Goal: Check status: Check status

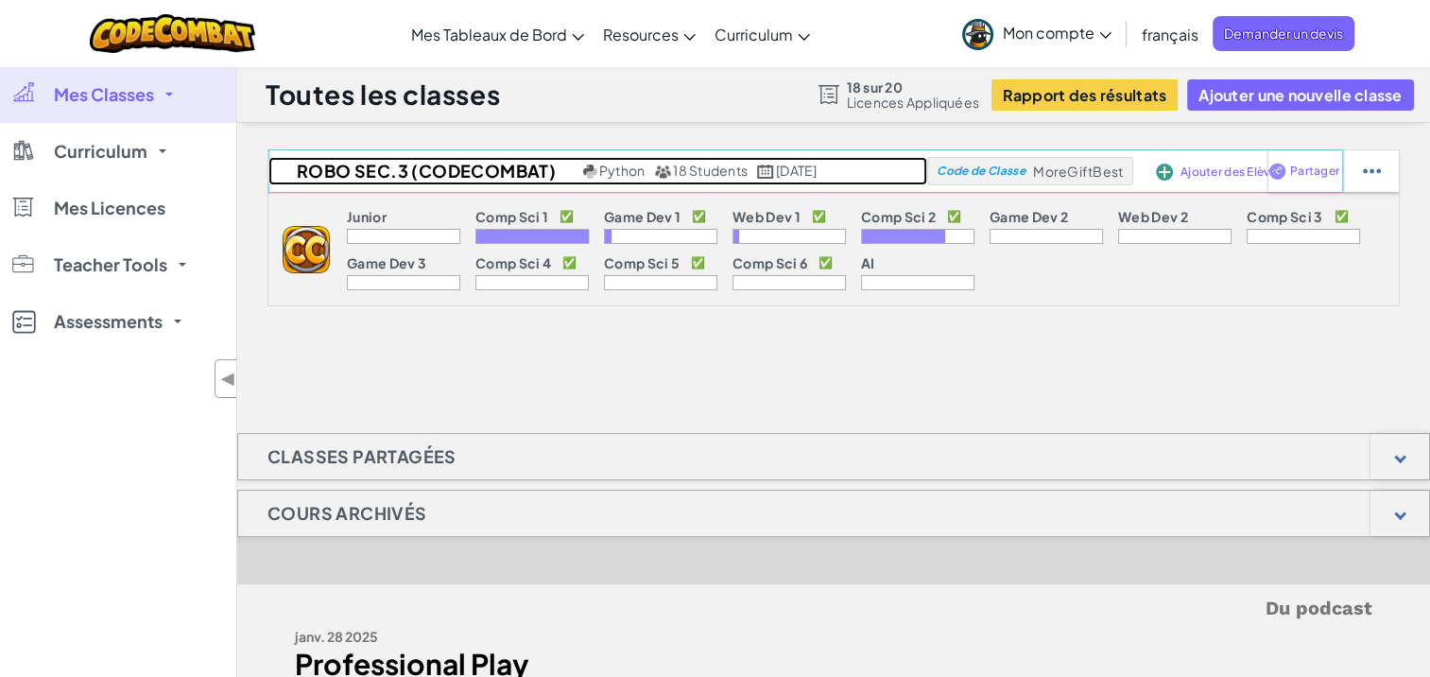
click at [816, 170] on span "[DATE]" at bounding box center [796, 170] width 41 height 17
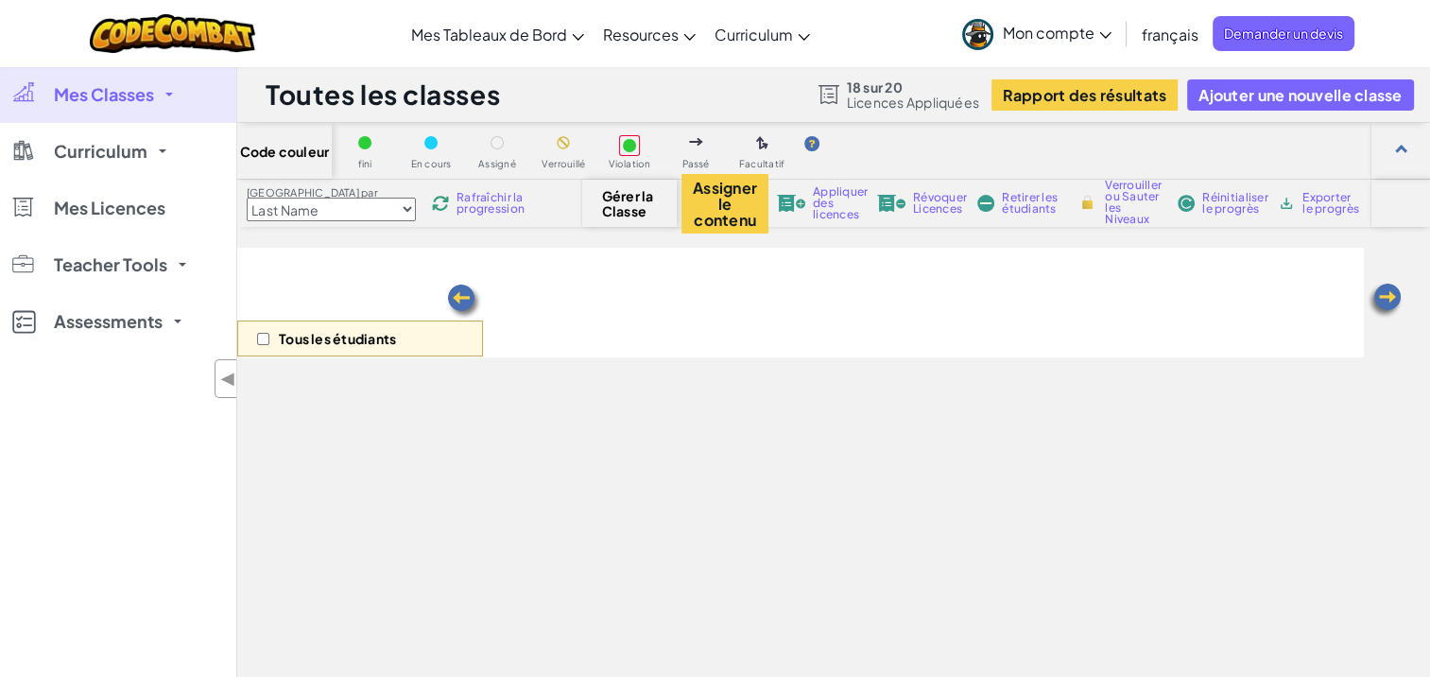
select select "5632661322961295f9428638"
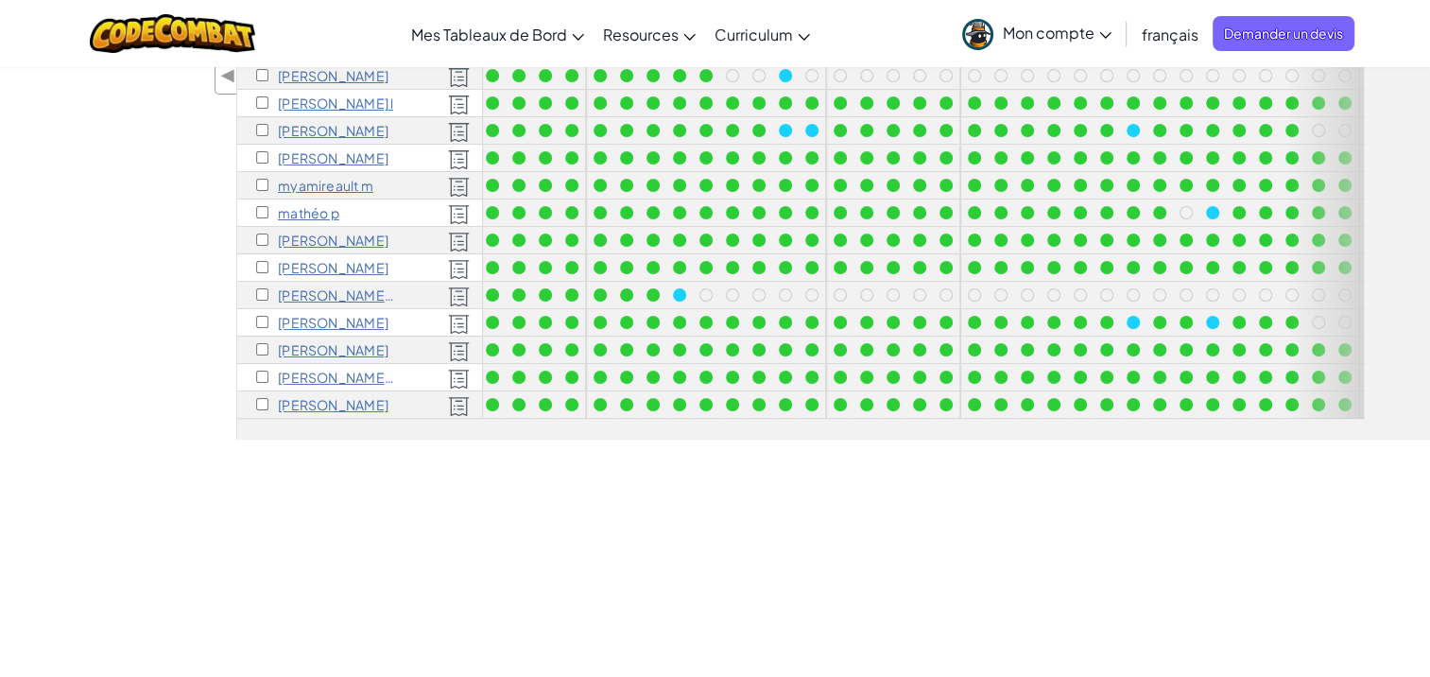
scroll to position [35, 0]
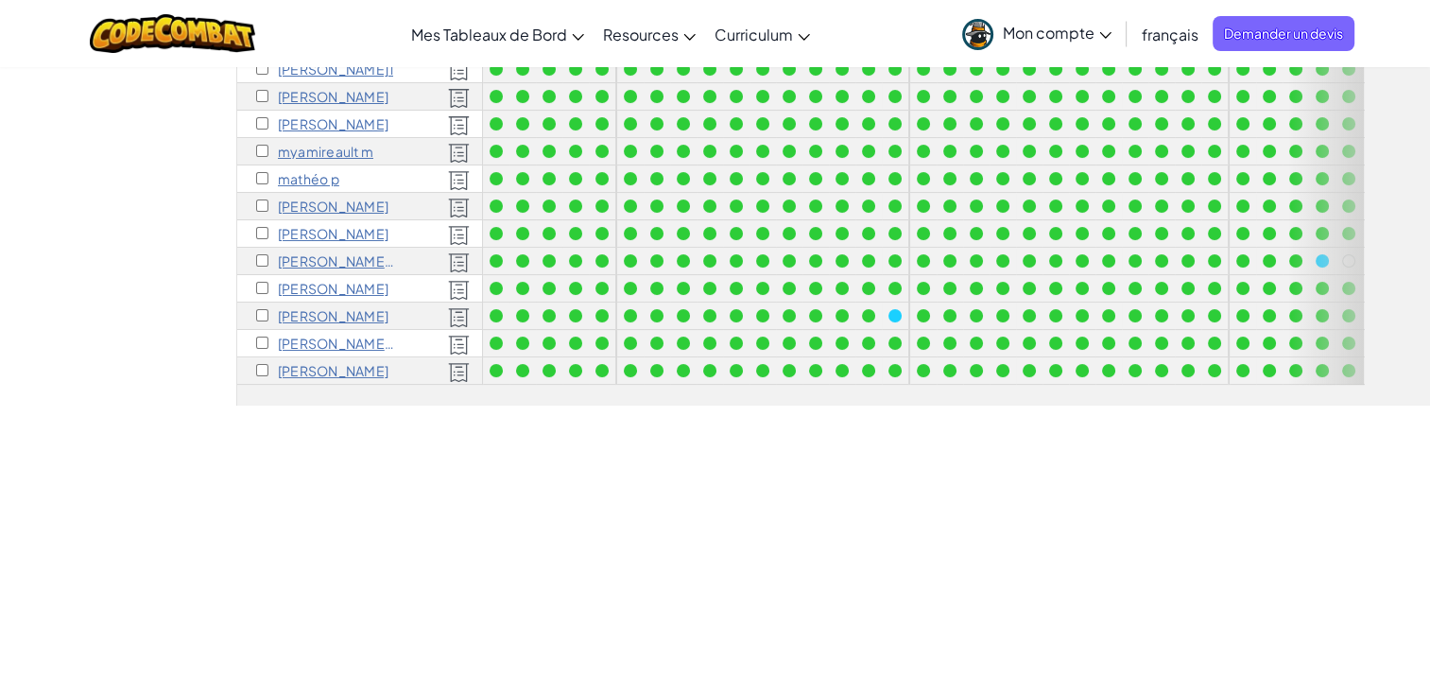
drag, startPoint x: 665, startPoint y: 640, endPoint x: 907, endPoint y: 647, distance: 242.0
click at [908, 648] on div "Basculer la navigation Mes Tableaux de Bord Tableau de Bord Enseignant de CodeC…" at bounding box center [715, 503] width 1430 height 1897
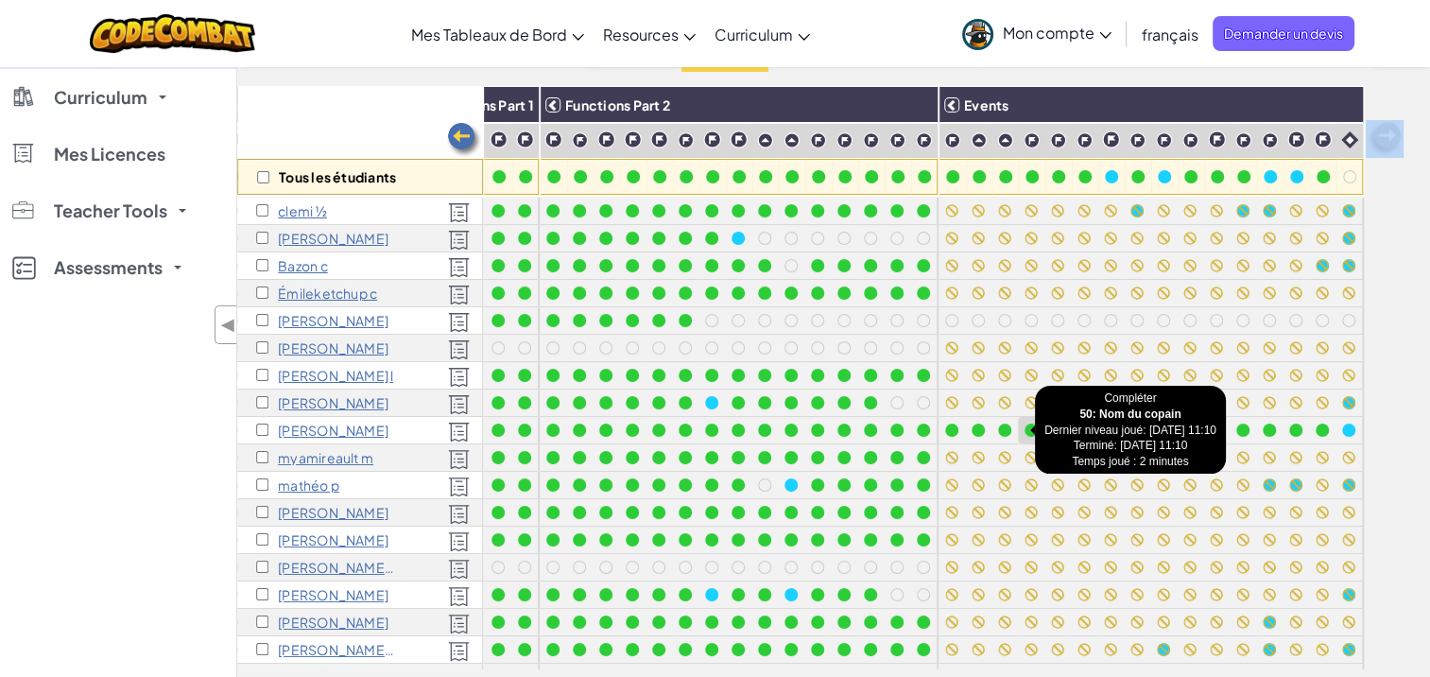
scroll to position [67, 0]
